Goal: Information Seeking & Learning: Learn about a topic

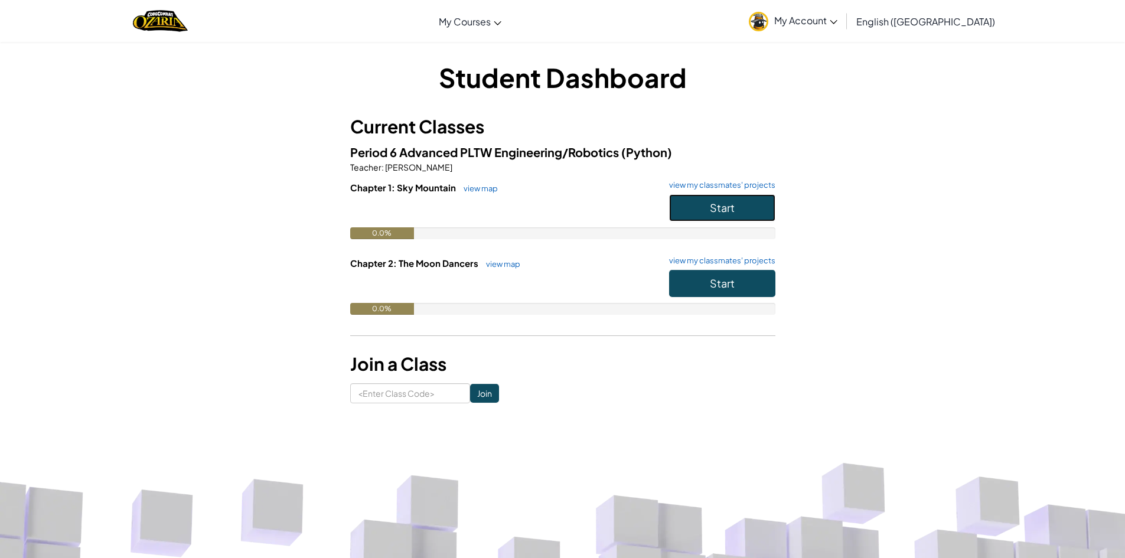
click at [708, 208] on button "Start" at bounding box center [722, 207] width 106 height 27
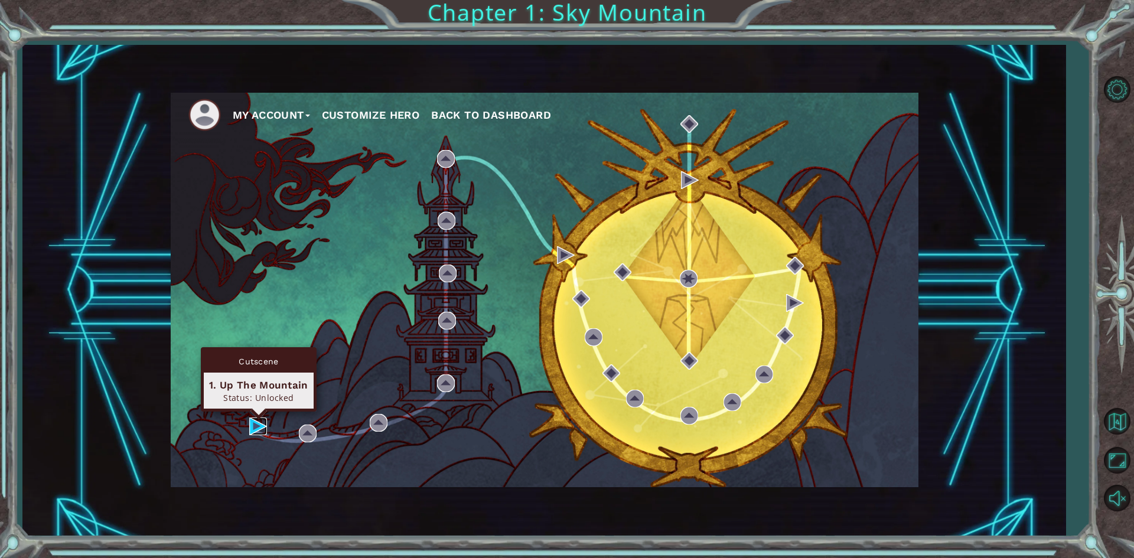
click at [255, 428] on img at bounding box center [258, 427] width 18 height 18
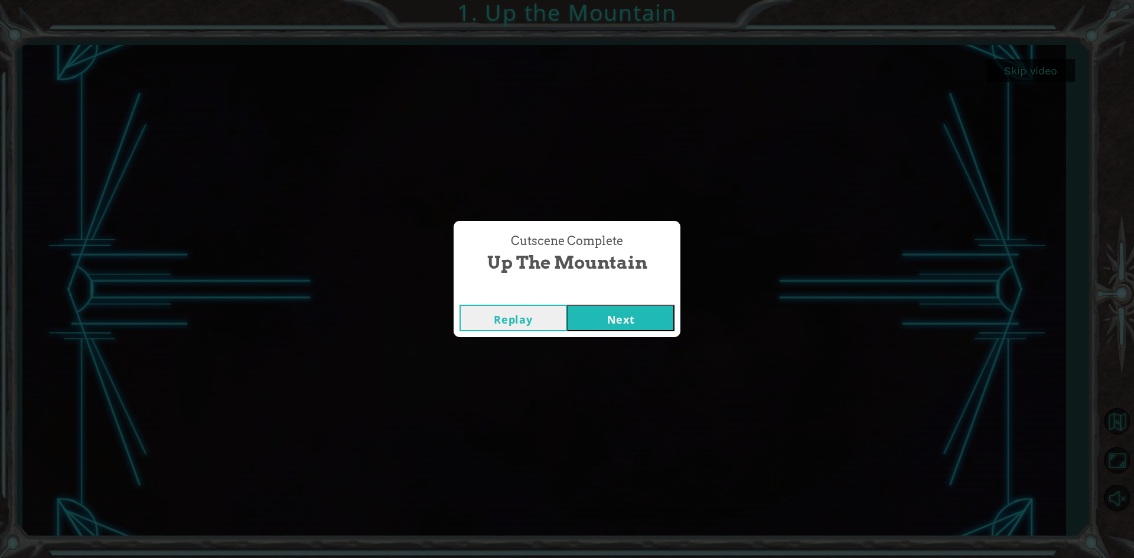
click at [637, 315] on button "Next" at bounding box center [620, 318] width 107 height 27
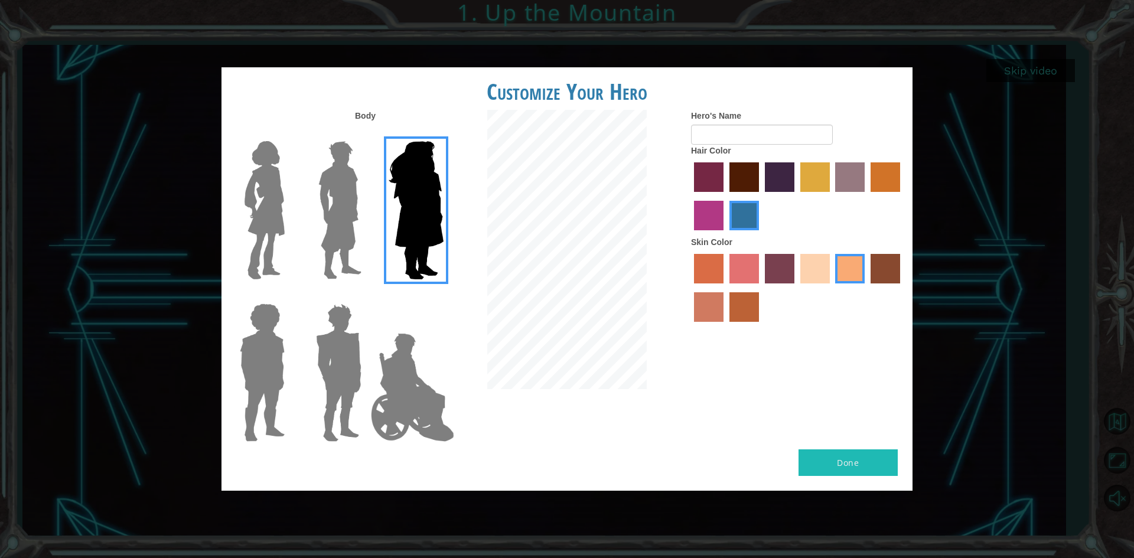
click at [279, 220] on img at bounding box center [265, 210] width 50 height 148
click at [289, 133] on input "Hero Connie" at bounding box center [289, 133] width 0 height 0
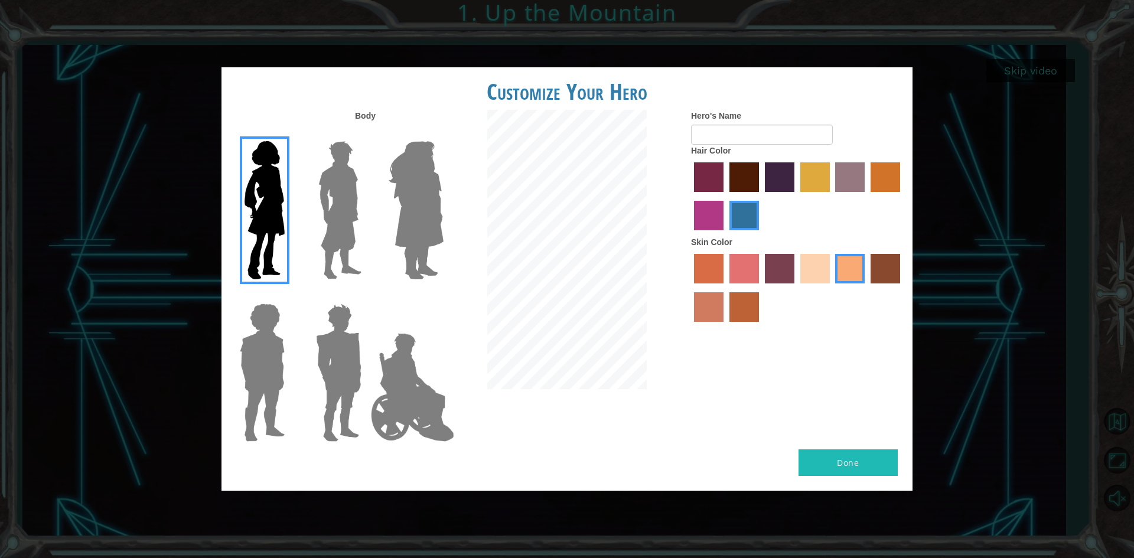
click at [419, 216] on img at bounding box center [416, 210] width 64 height 148
click at [443, 133] on input "Hero Amethyst" at bounding box center [443, 133] width 0 height 0
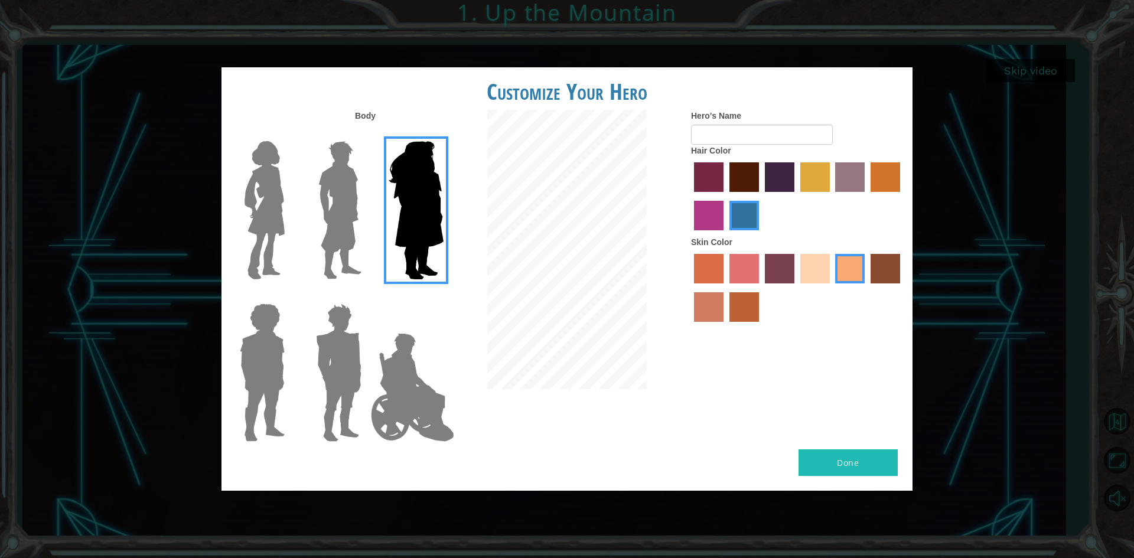
click at [254, 252] on img at bounding box center [265, 210] width 50 height 148
click at [289, 133] on input "Hero Connie" at bounding box center [289, 133] width 0 height 0
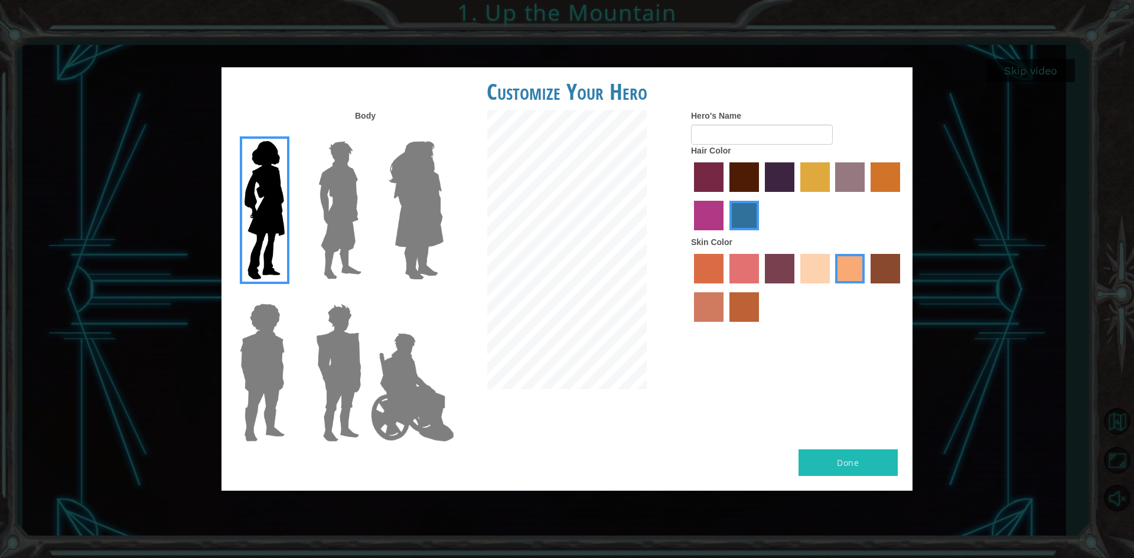
click at [759, 208] on div at bounding box center [797, 197] width 213 height 77
click at [772, 162] on div at bounding box center [797, 197] width 213 height 77
click at [780, 171] on label "hot purple hair color" at bounding box center [780, 177] width 30 height 30
click at [761, 196] on input "hot purple hair color" at bounding box center [761, 196] width 0 height 0
click at [747, 229] on label "lachmara hair color" at bounding box center [744, 216] width 30 height 30
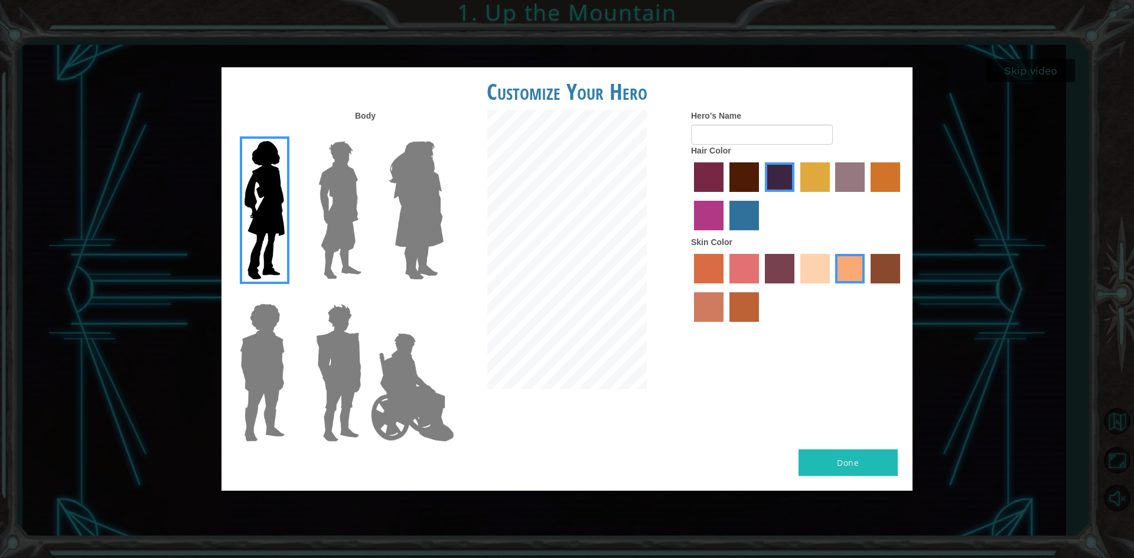
click at [725, 234] on input "lachmara hair color" at bounding box center [725, 234] width 0 height 0
click at [392, 253] on img at bounding box center [416, 210] width 64 height 148
click at [443, 133] on input "Hero Amethyst" at bounding box center [443, 133] width 0 height 0
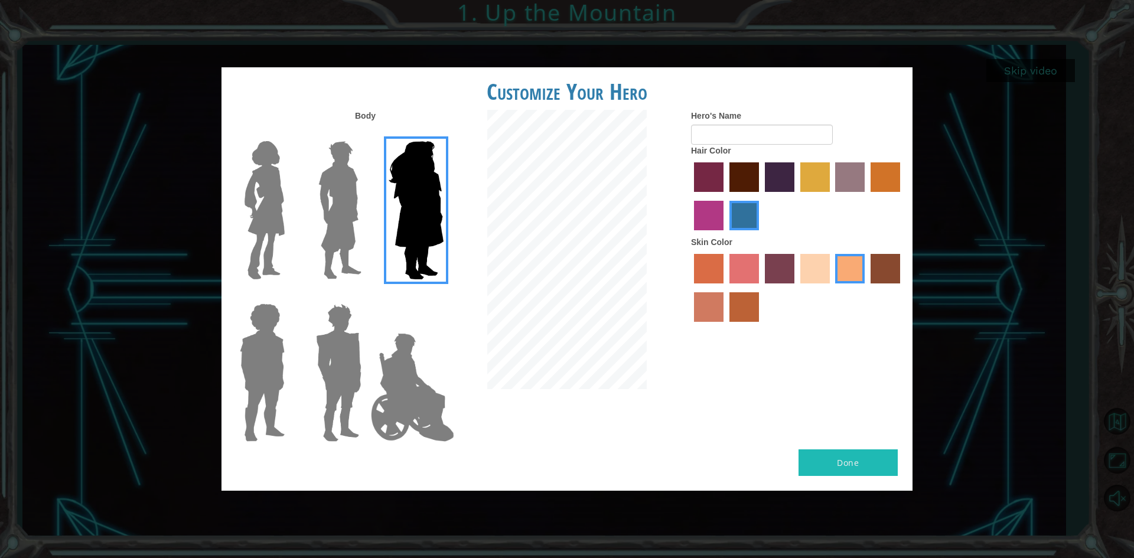
click at [475, 88] on h1 "Customize Your Hero" at bounding box center [566, 91] width 691 height 25
click at [344, 187] on img at bounding box center [340, 210] width 53 height 148
click at [366, 133] on input "Hero Lars" at bounding box center [366, 133] width 0 height 0
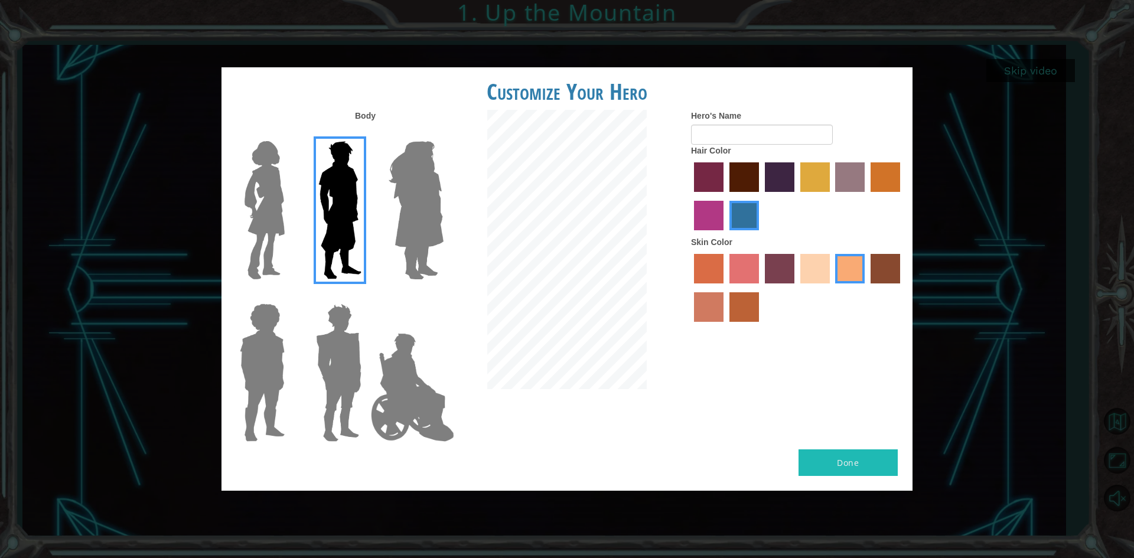
click at [252, 181] on img at bounding box center [265, 210] width 50 height 148
click at [289, 133] on input "Hero Connie" at bounding box center [289, 133] width 0 height 0
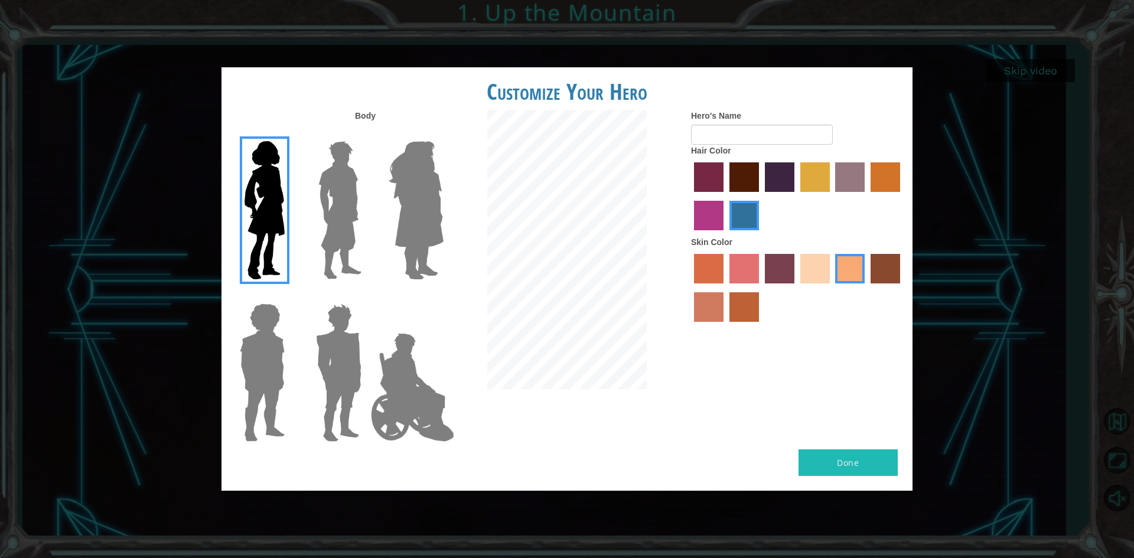
click at [747, 180] on label "maroon hair color" at bounding box center [744, 177] width 30 height 30
click at [725, 196] on input "maroon hair color" at bounding box center [725, 196] width 0 height 0
click at [776, 177] on label "hot purple hair color" at bounding box center [780, 177] width 30 height 30
click at [761, 196] on input "hot purple hair color" at bounding box center [761, 196] width 0 height 0
click at [747, 137] on input "Hero's Name" at bounding box center [762, 135] width 142 height 20
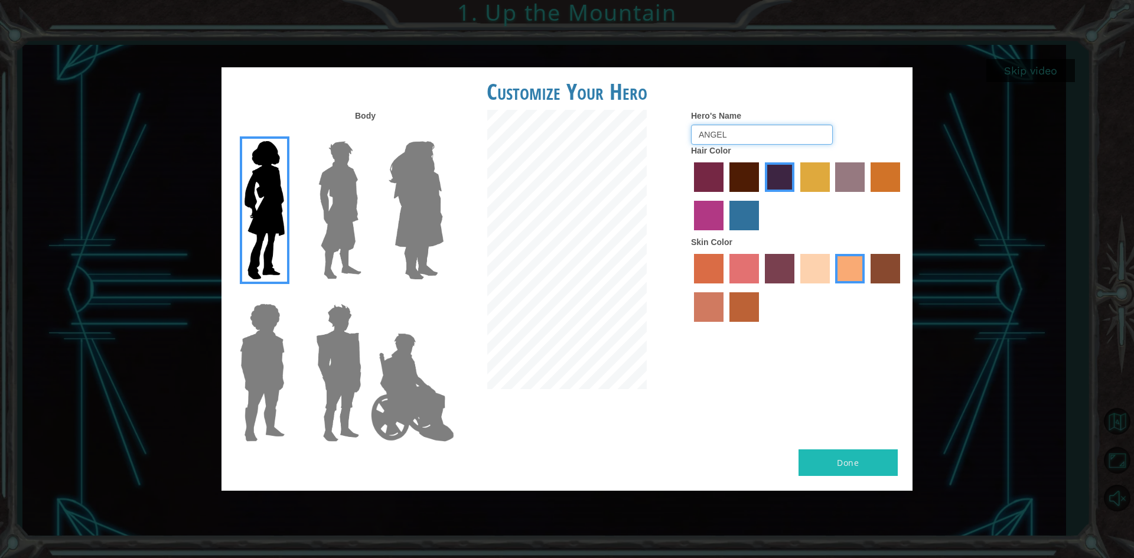
type input "ANGEL"
click at [838, 468] on button "Done" at bounding box center [848, 462] width 99 height 27
